Goal: Transaction & Acquisition: Book appointment/travel/reservation

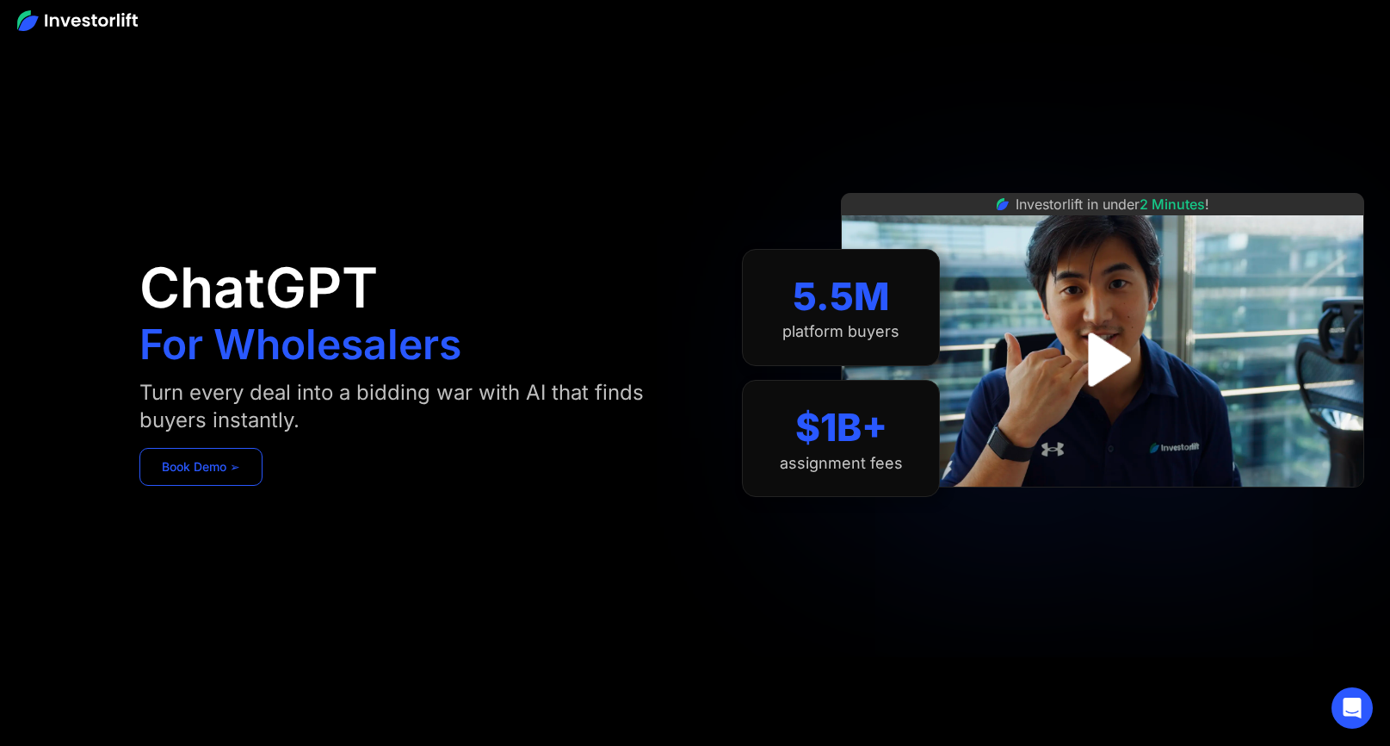
click at [230, 470] on link "Book Demo ➢" at bounding box center [200, 467] width 123 height 38
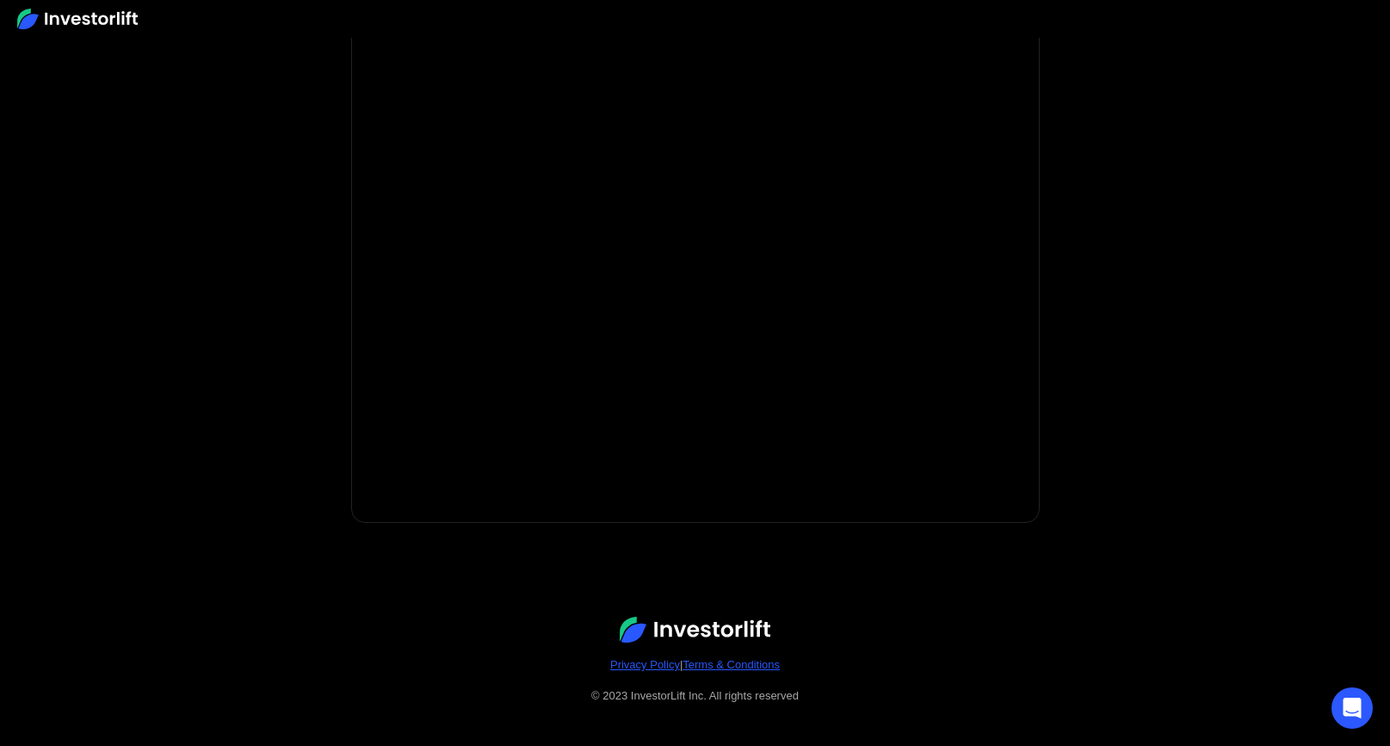
scroll to position [96, 0]
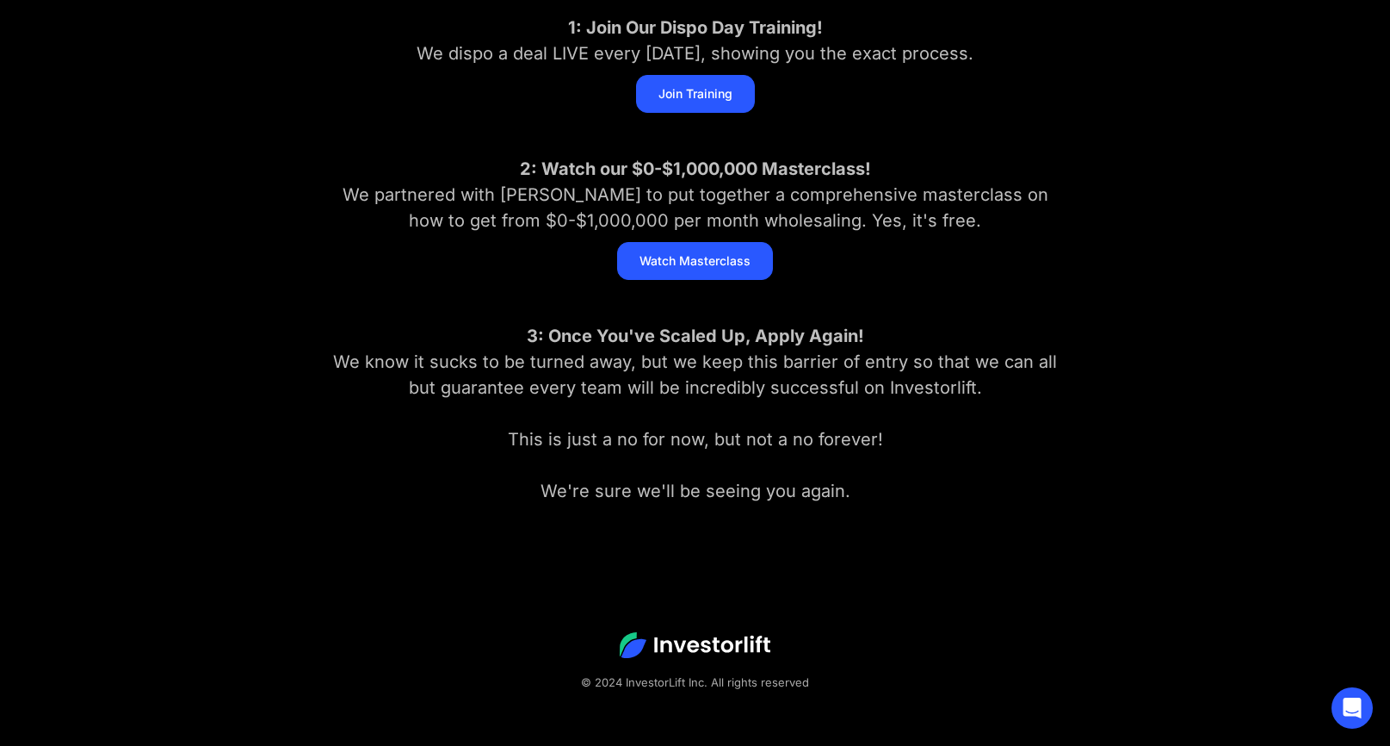
scroll to position [374, 0]
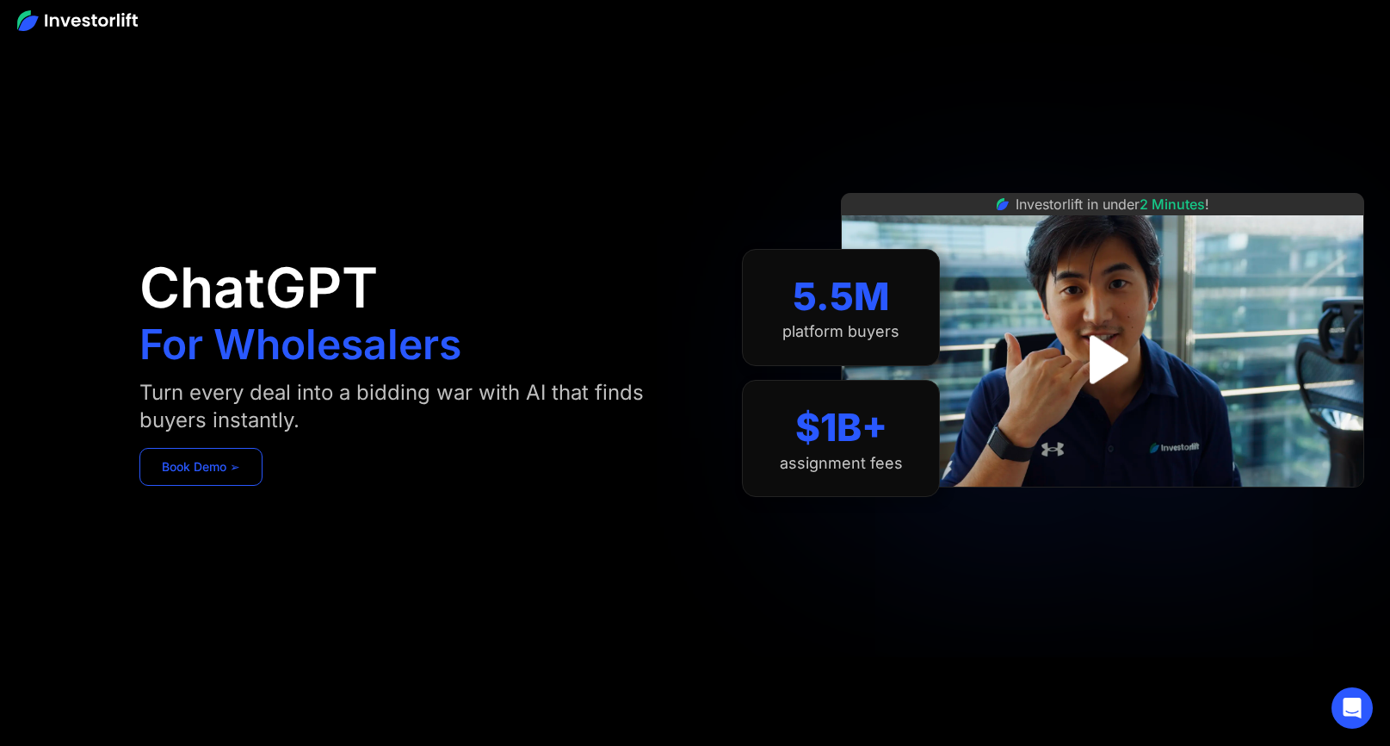
click at [234, 471] on link "Book Demo ➢" at bounding box center [200, 467] width 123 height 38
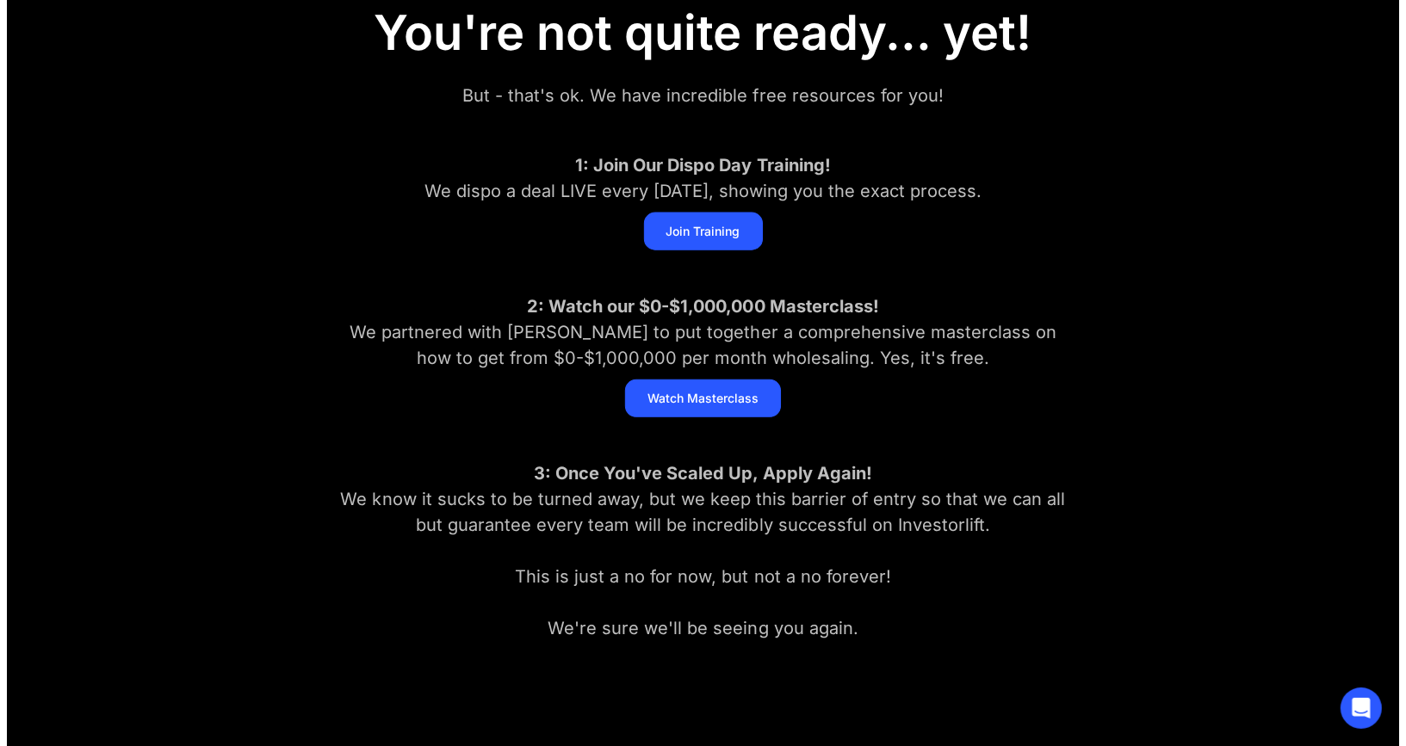
scroll to position [212, 0]
